Goal: Task Accomplishment & Management: Use online tool/utility

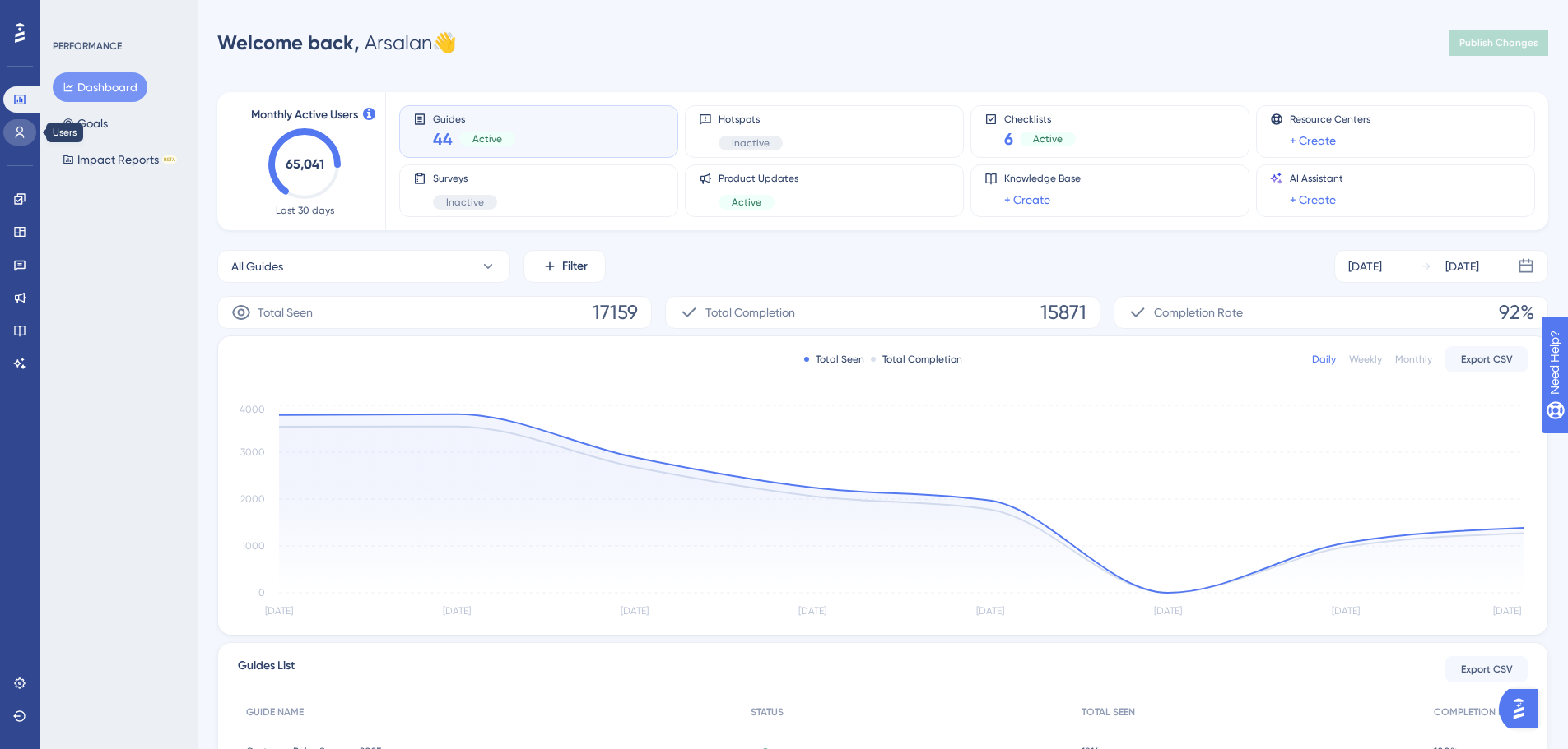
click at [19, 134] on icon at bounding box center [19, 132] width 13 height 13
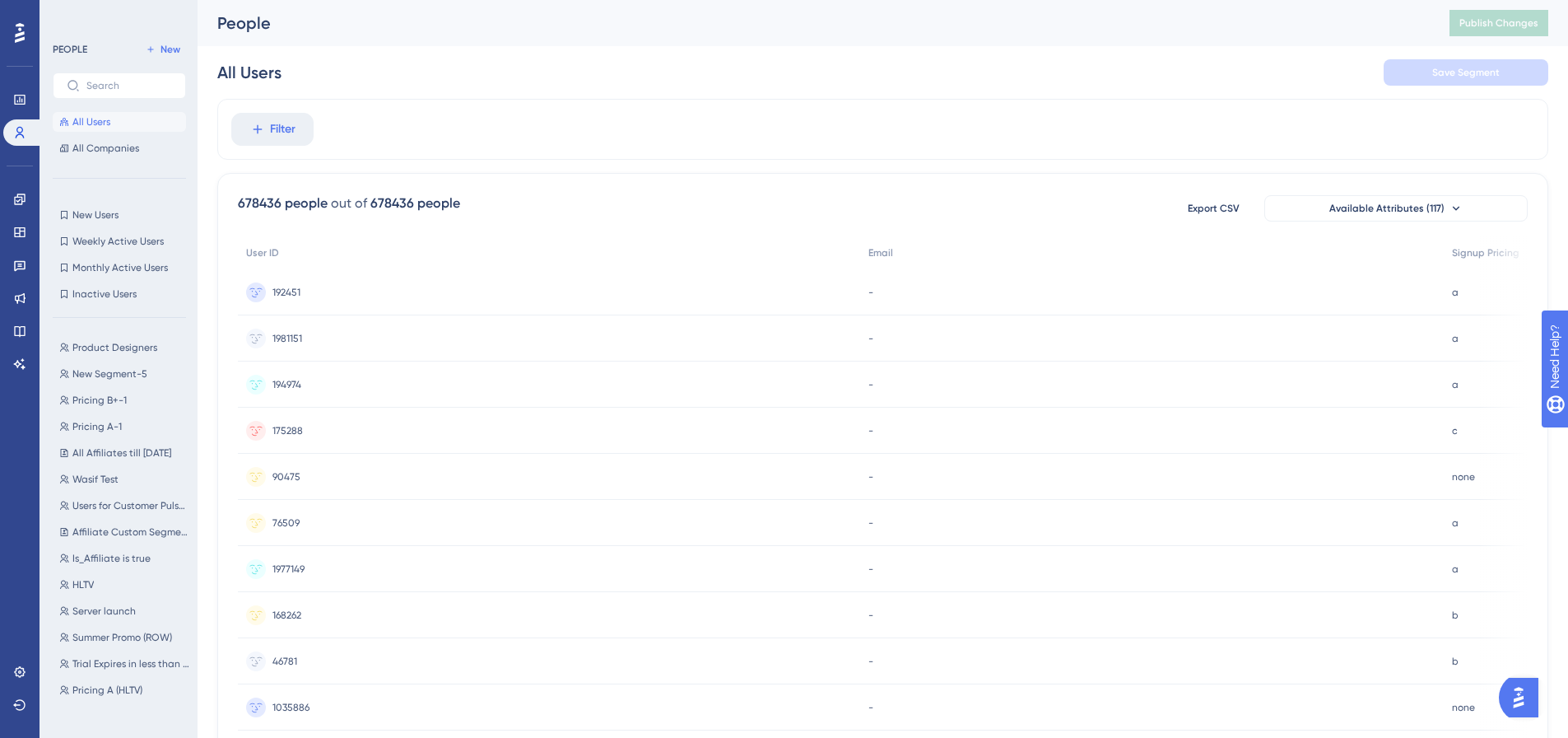
click at [22, 29] on icon at bounding box center [20, 33] width 10 height 21
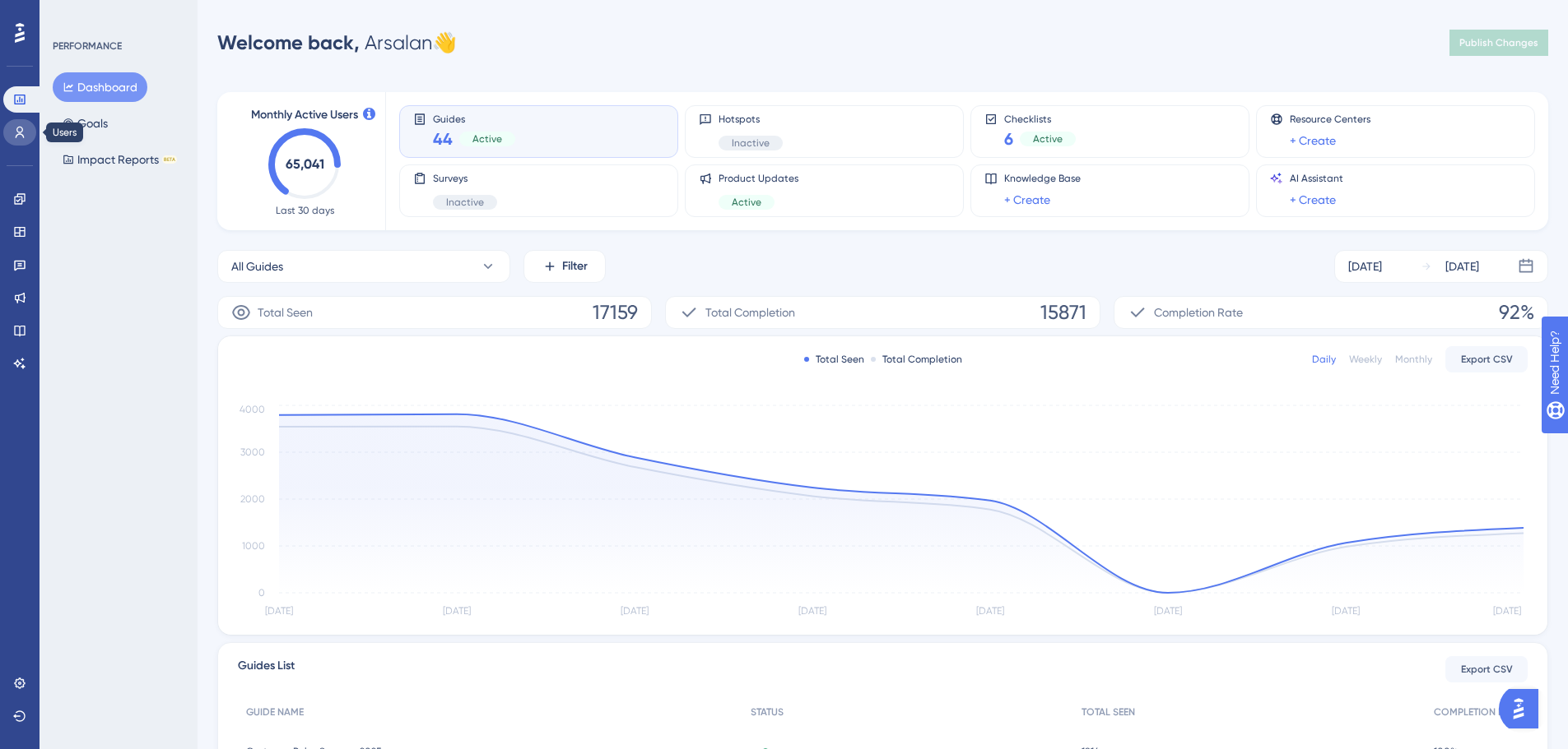
click at [21, 139] on link at bounding box center [20, 132] width 33 height 26
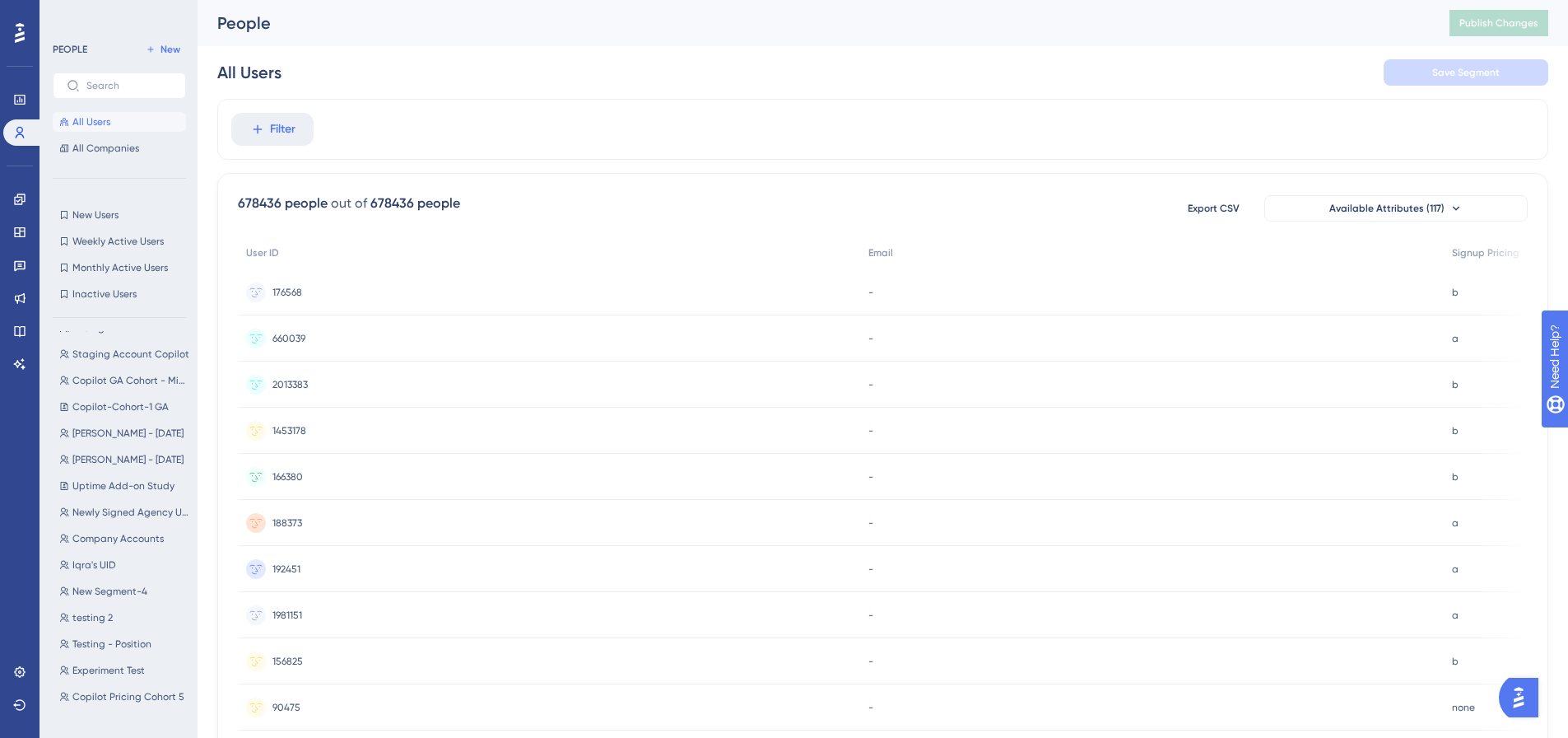
scroll to position [412, 0]
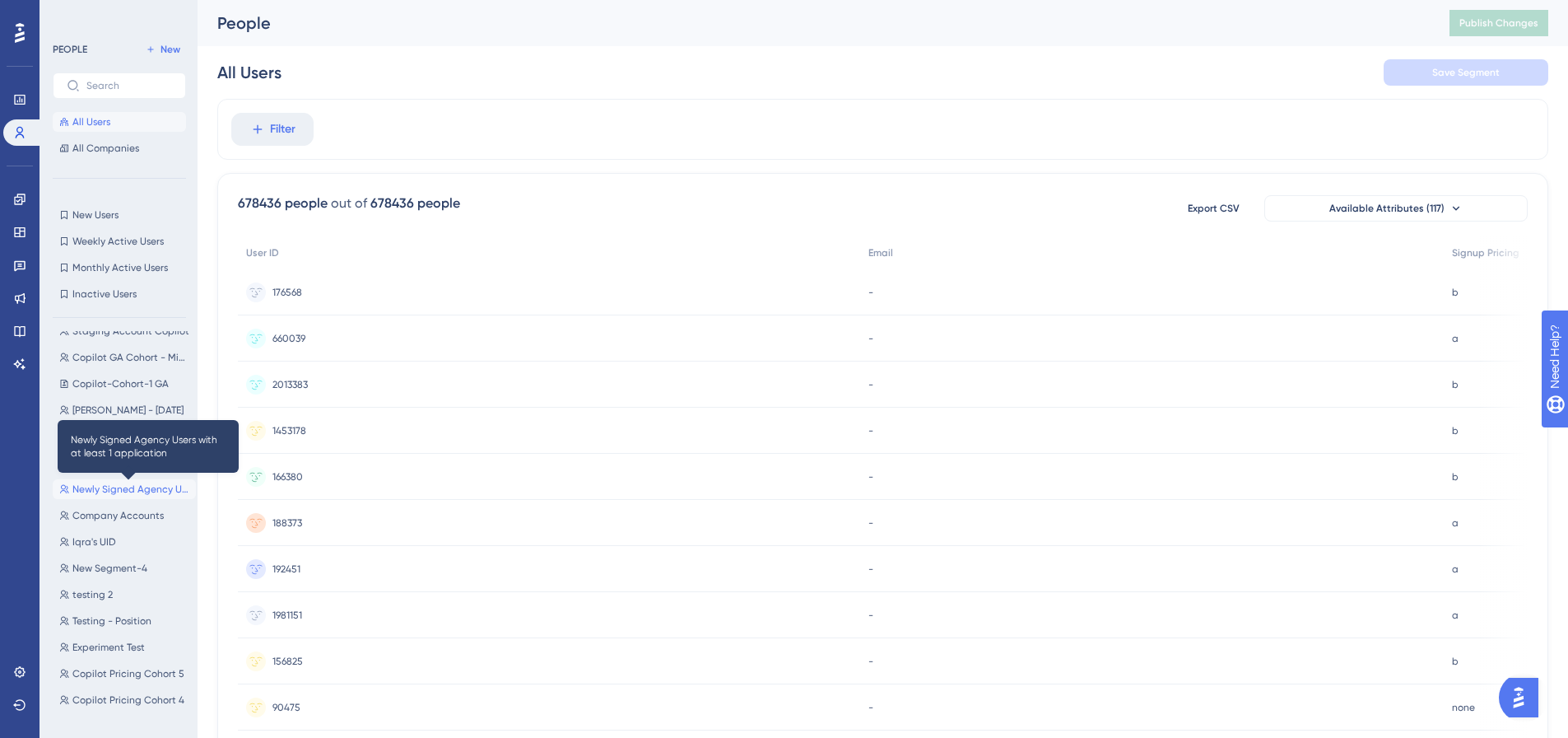
click at [134, 487] on span "Newly Signed Agency Users with at least 1 application" at bounding box center [131, 488] width 117 height 13
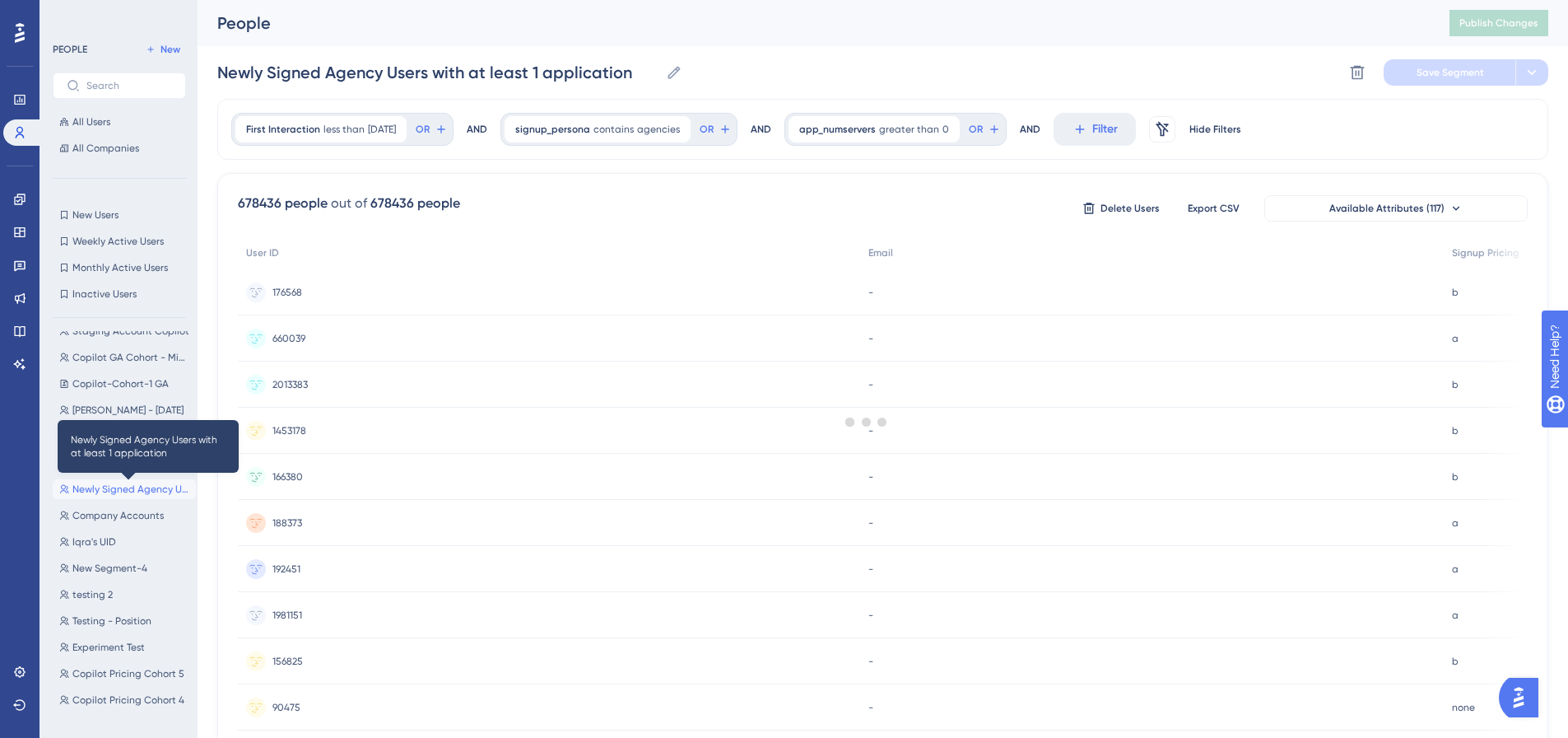
scroll to position [0, 0]
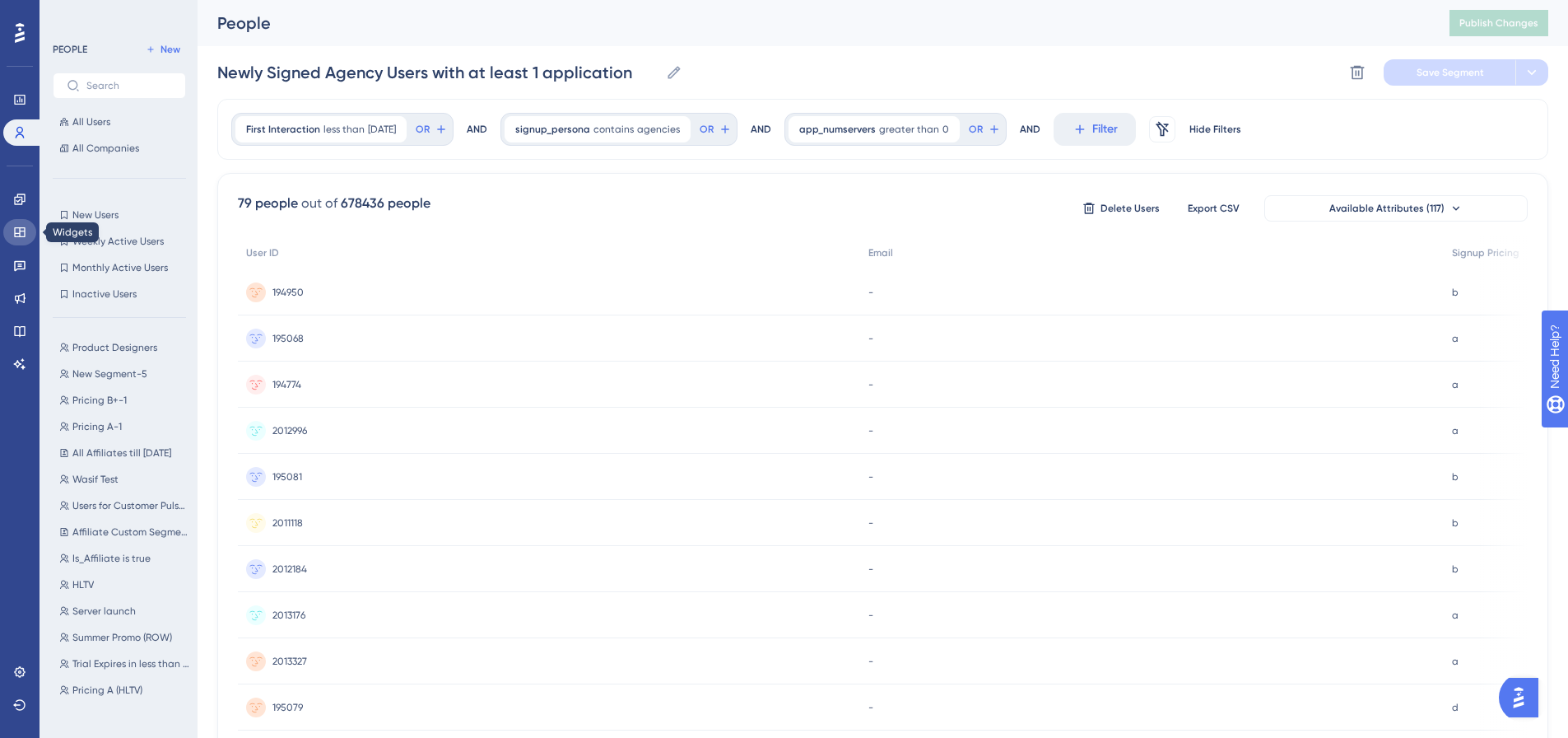
click at [23, 235] on icon at bounding box center [19, 231] width 13 height 13
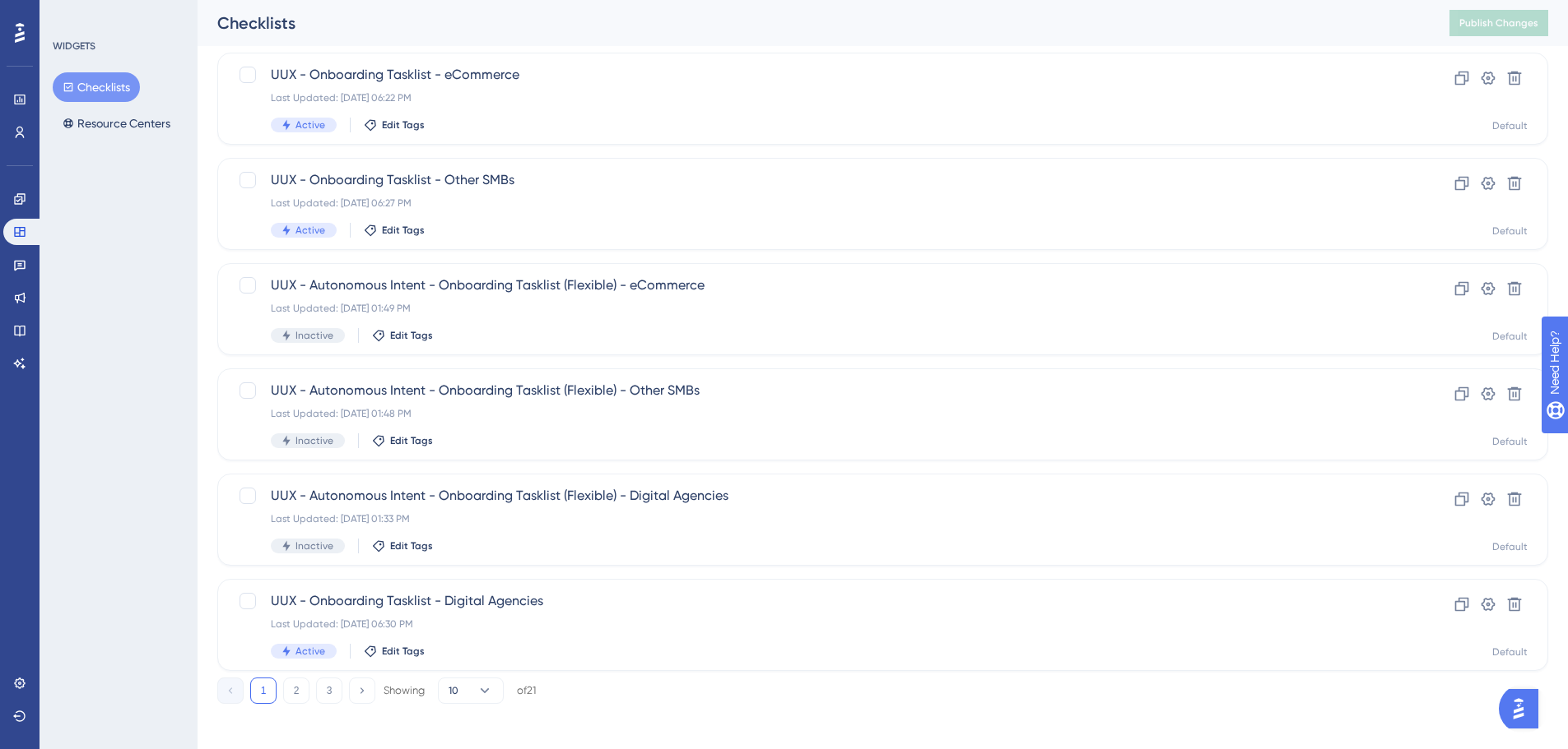
scroll to position [528, 0]
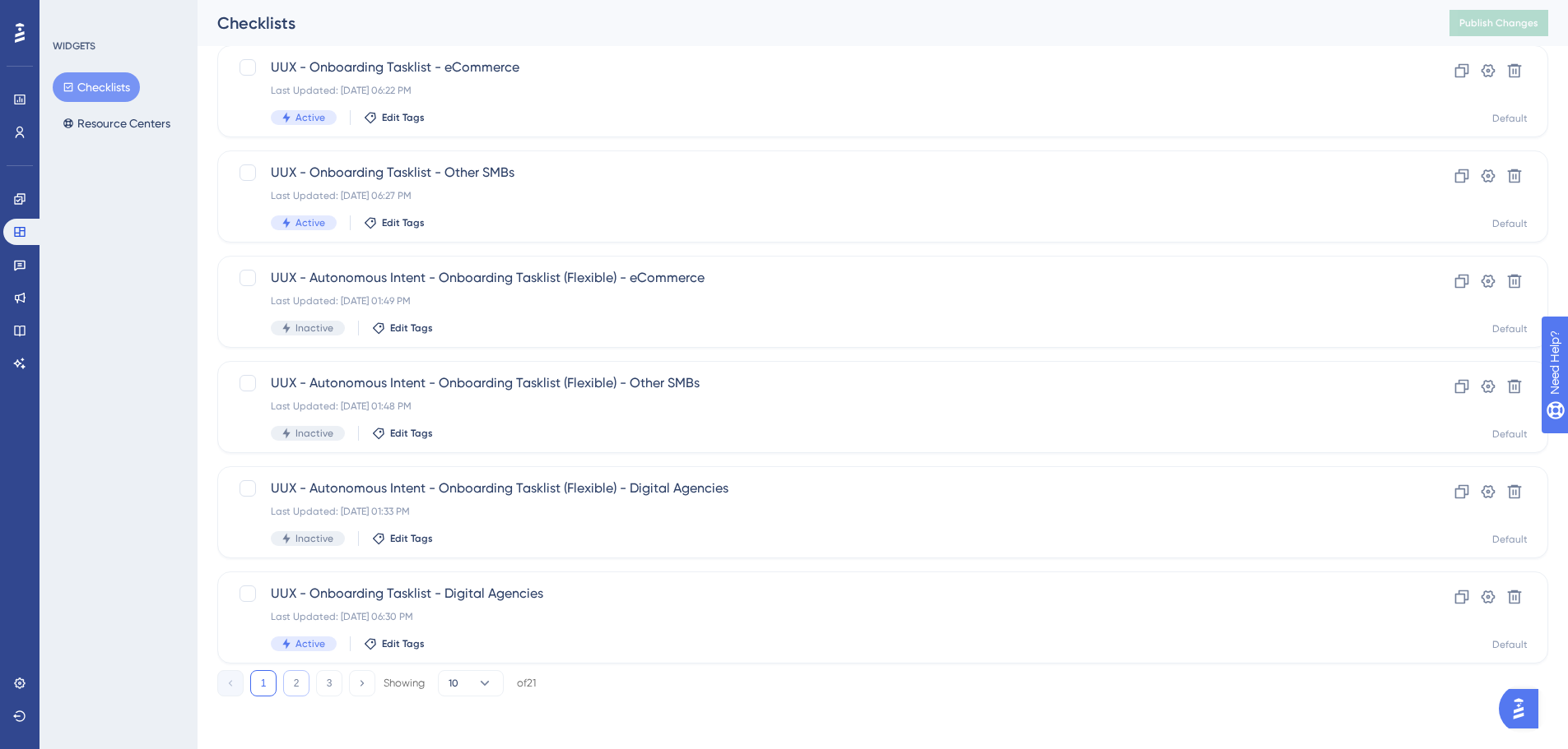
click at [292, 686] on button "2" at bounding box center [296, 683] width 26 height 26
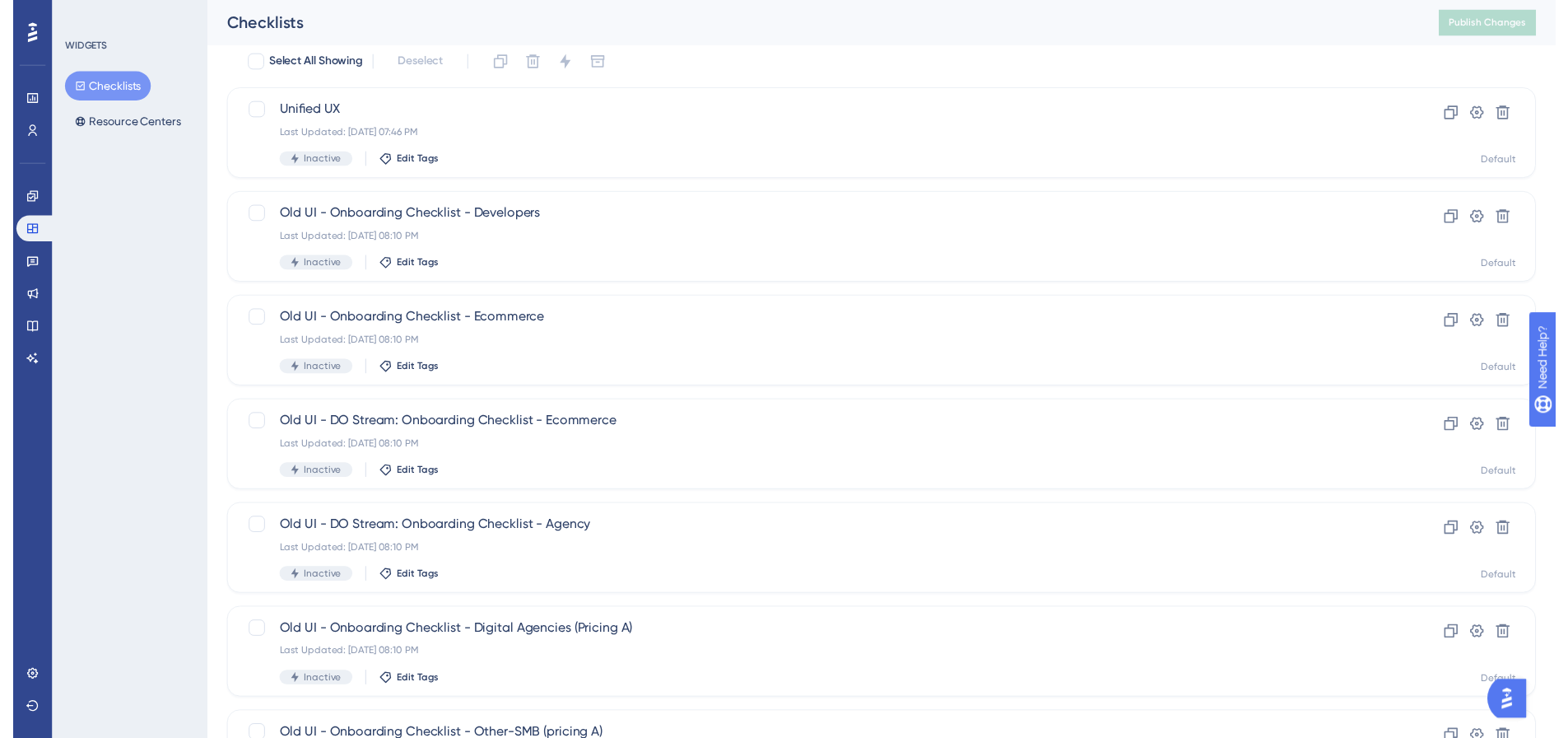
scroll to position [0, 0]
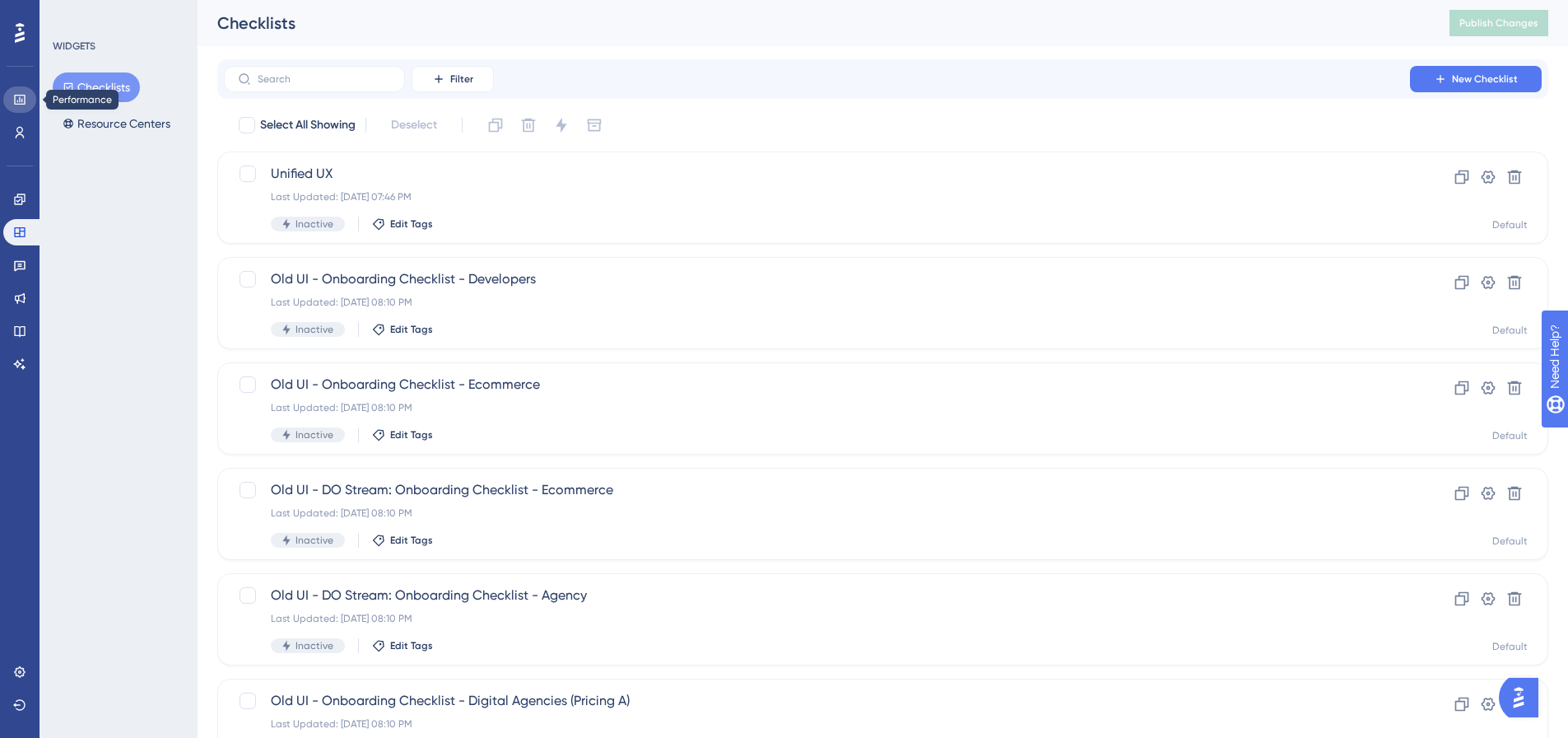
click at [23, 99] on icon at bounding box center [19, 99] width 13 height 13
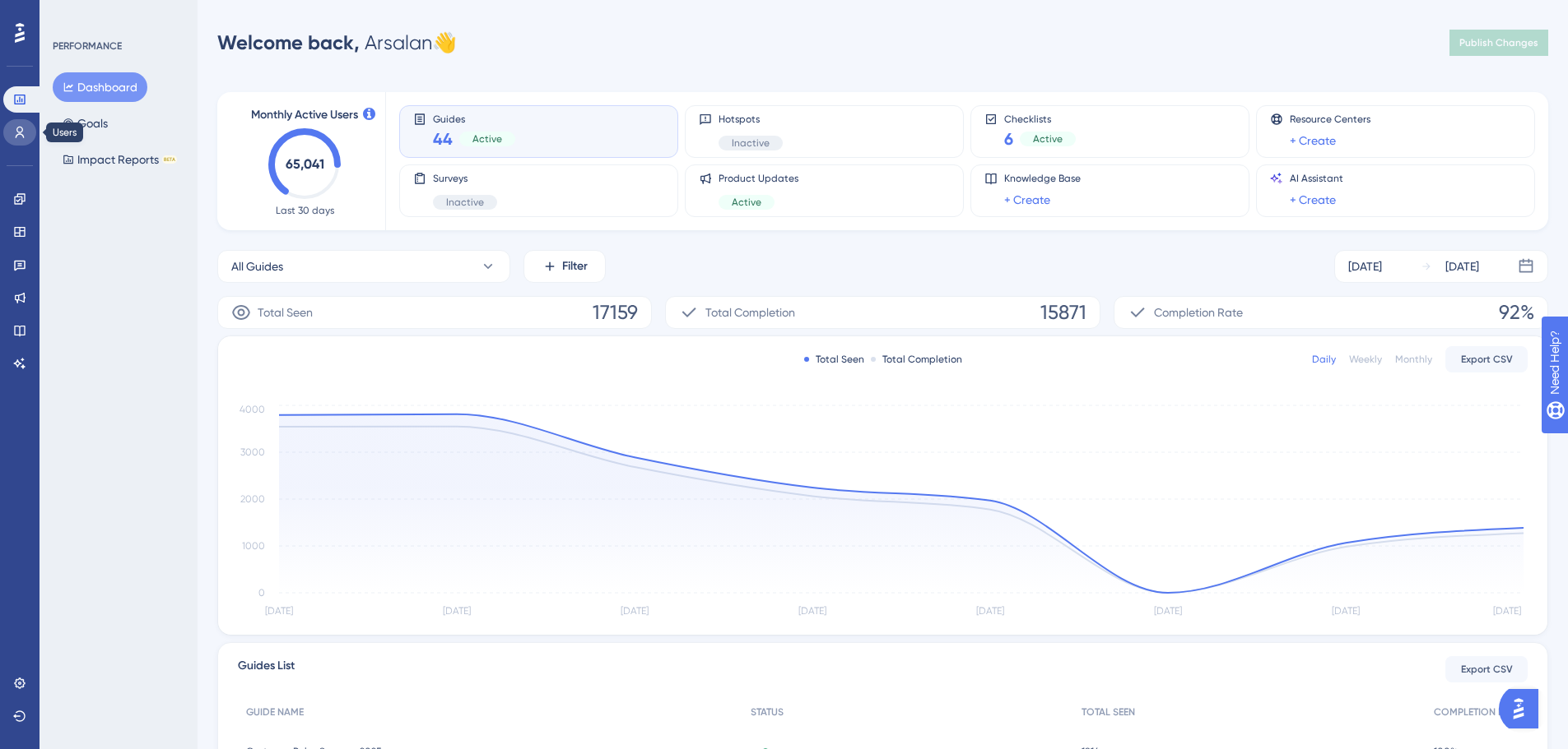
click at [23, 137] on icon at bounding box center [20, 133] width 9 height 12
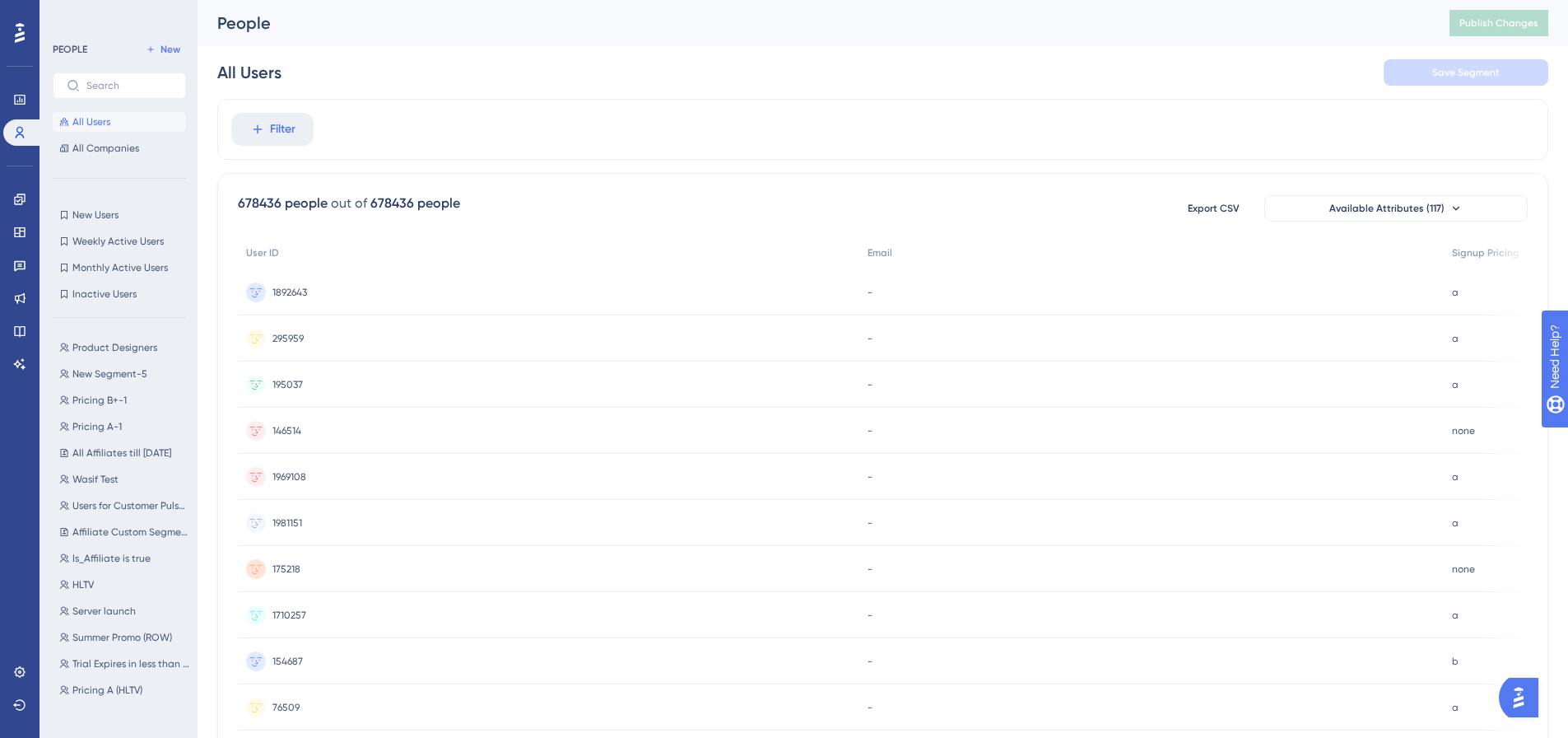
click at [20, 217] on div "Engagement Widgets Feedback Product Updates Knowledge Base AI Assistant" at bounding box center [20, 282] width 33 height 191
click at [21, 202] on icon at bounding box center [19, 198] width 11 height 11
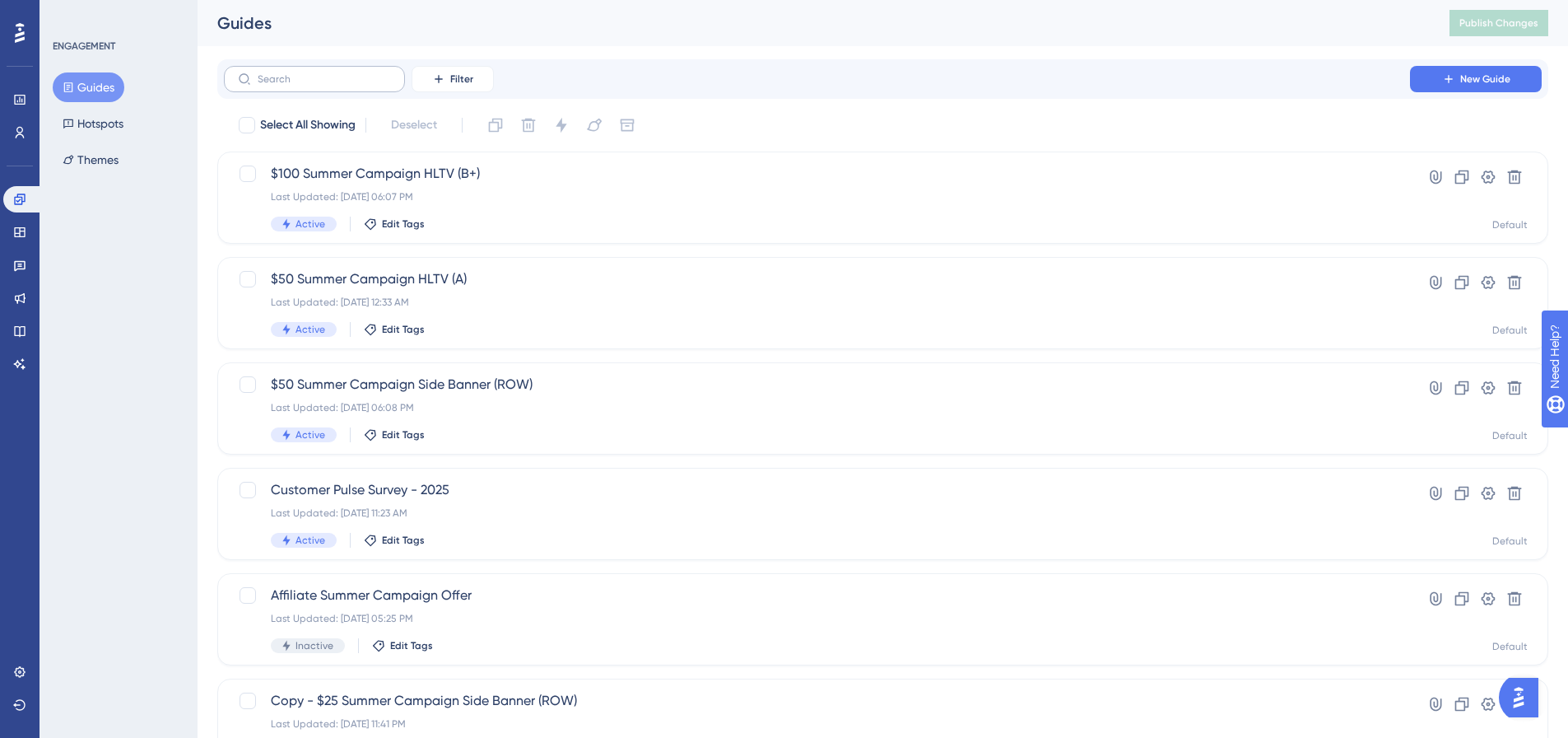
click at [344, 72] on label at bounding box center [314, 78] width 181 height 26
click at [344, 73] on input "text" at bounding box center [324, 79] width 134 height 12
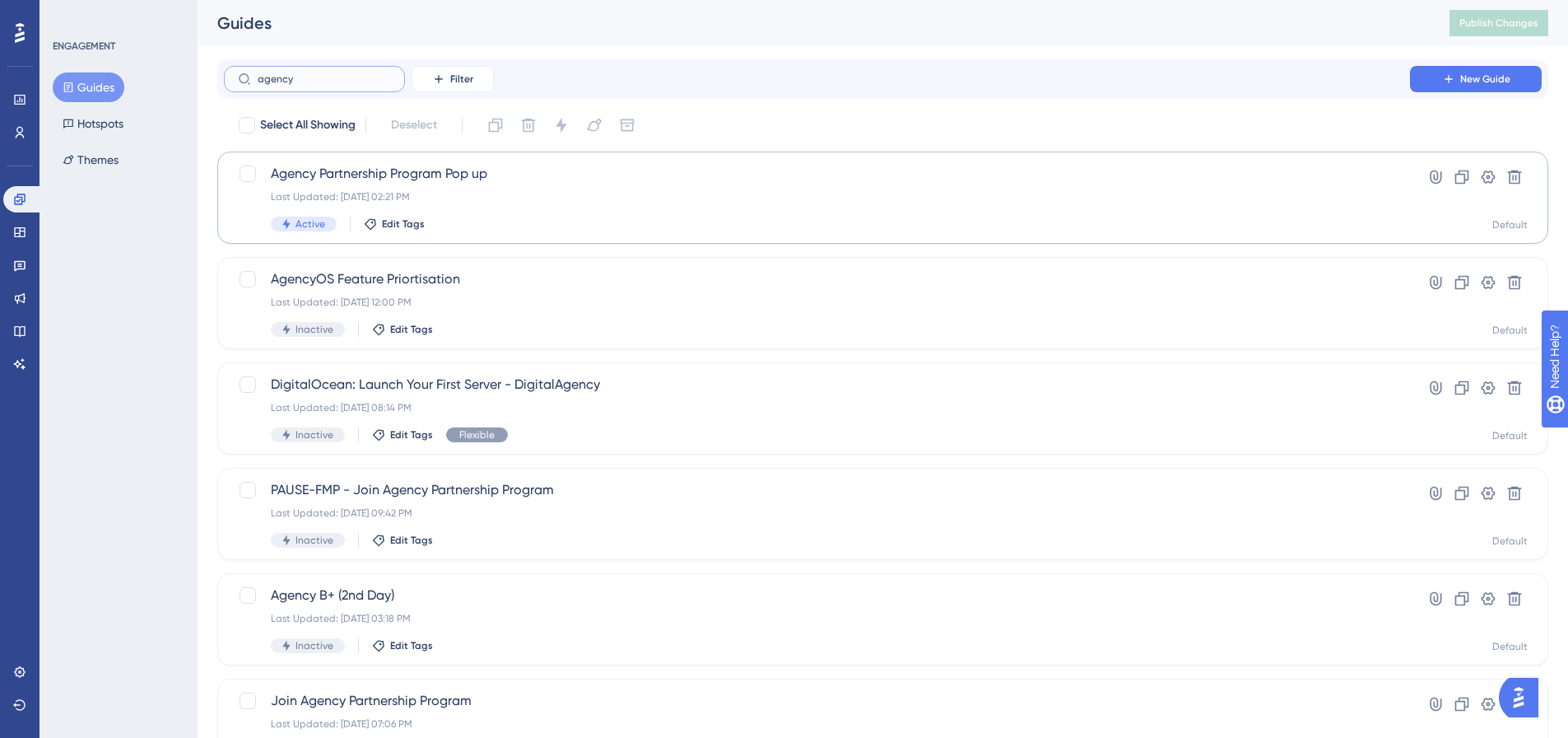
type input "agency"
click at [915, 216] on div "Agency Partnership Program Pop up Last Updated: May 29 2025, 02:21 PM Active Ed…" at bounding box center [816, 197] width 1092 height 67
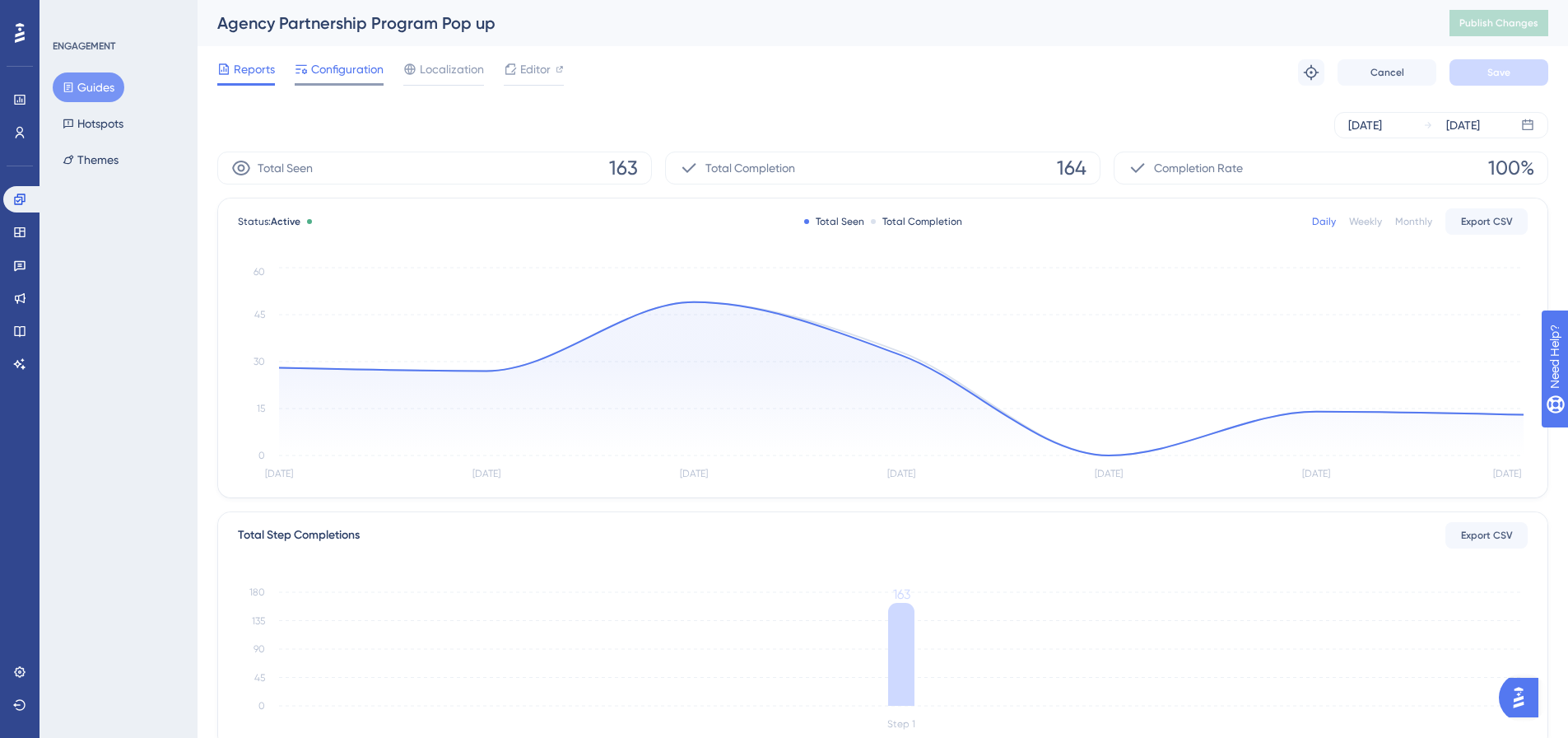
click at [360, 79] on div "Configuration" at bounding box center [339, 72] width 89 height 26
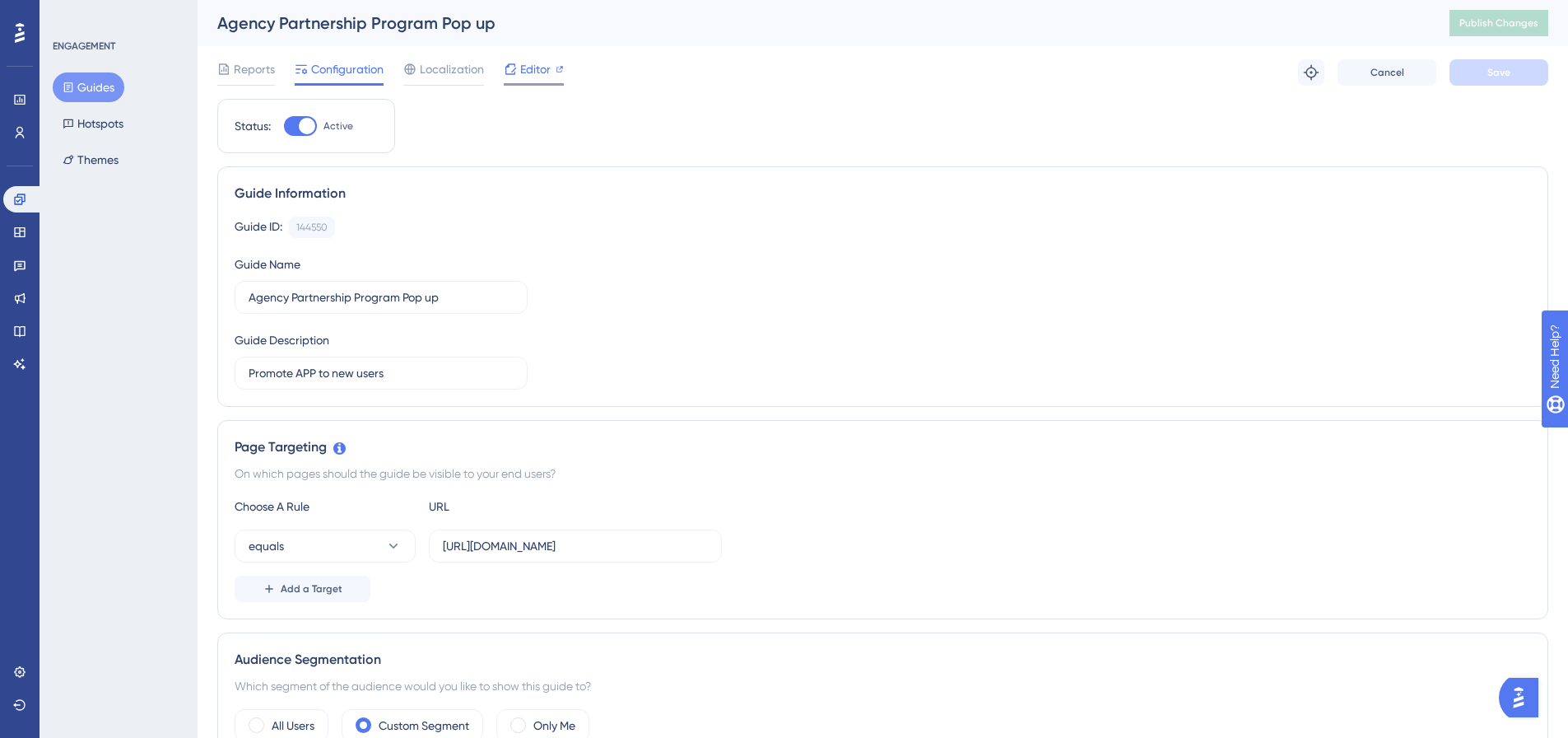
click at [530, 71] on span "Editor" at bounding box center [535, 69] width 30 height 20
click at [1520, 36] on div "Agency Partnership Program Pop up Publish Changes" at bounding box center [882, 22] width 1370 height 46
click at [1524, 26] on span "Publish Changes" at bounding box center [1498, 22] width 79 height 13
